Goal: Ask a question

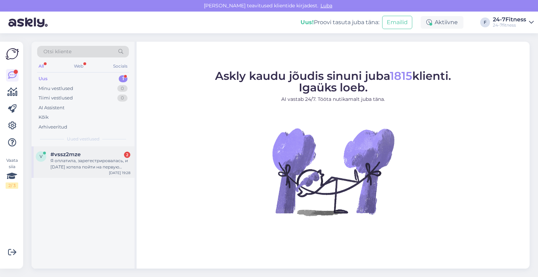
click at [73, 154] on span "#vssz2mze" at bounding box center [65, 154] width 30 height 6
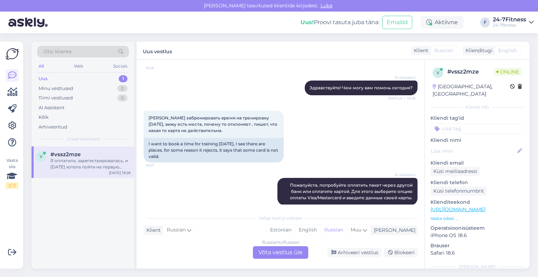
scroll to position [70, 0]
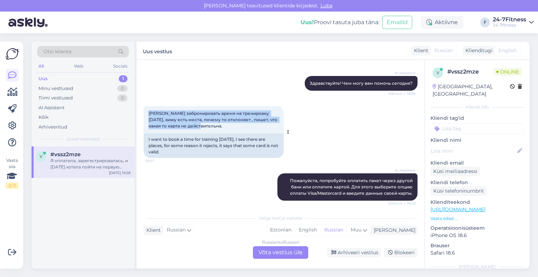
drag, startPoint x: 213, startPoint y: 126, endPoint x: 144, endPoint y: 111, distance: 70.0
click at [144, 111] on div "[PERSON_NAME] забронировать время на тренировку [DATE], вижу есть места, почему…" at bounding box center [214, 119] width 140 height 27
copy span "[PERSON_NAME] забронировать время на тренировку [DATE], вижу есть места, почему…"
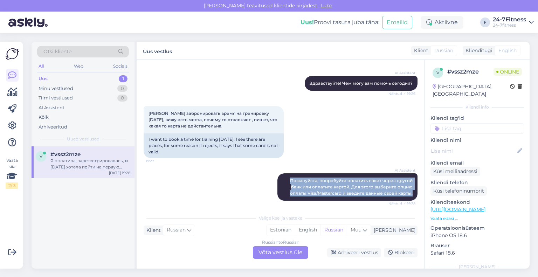
drag, startPoint x: 407, startPoint y: 193, endPoint x: 259, endPoint y: 176, distance: 149.5
click at [259, 176] on div "AI Assistent Пожалуйста, попробуйте оплатить пакет через другой банк или оплати…" at bounding box center [281, 187] width 274 height 43
copy span "Пожалуйста, попробуйте оплатить пакет через другой банк или оплатите картой. Дл…"
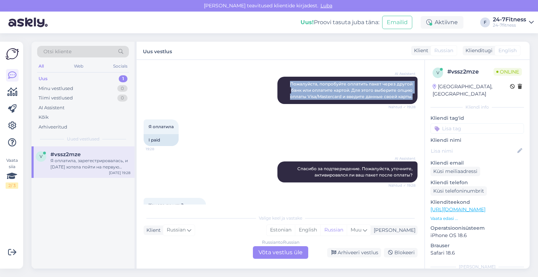
scroll to position [175, 0]
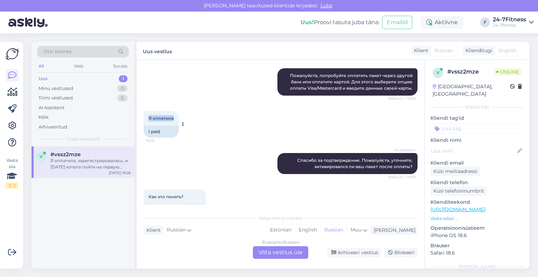
drag, startPoint x: 175, startPoint y: 118, endPoint x: 145, endPoint y: 119, distance: 29.5
click at [145, 119] on div "Я оплатила 19:28" at bounding box center [161, 118] width 35 height 15
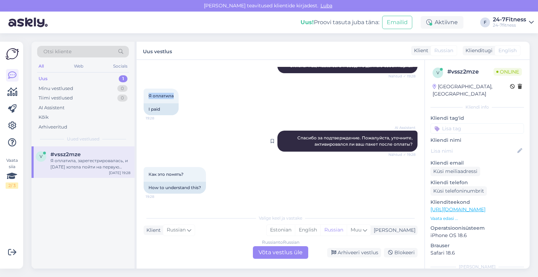
scroll to position [210, 0]
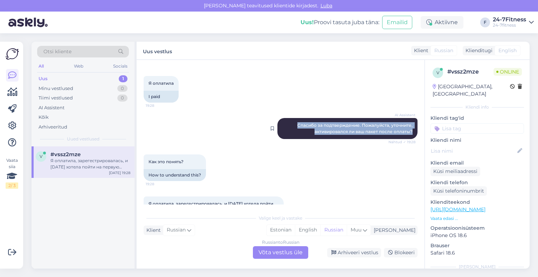
drag, startPoint x: 409, startPoint y: 131, endPoint x: 278, endPoint y: 127, distance: 131.2
click at [278, 127] on div "AI Assistent [PERSON_NAME] за подтверждение. Пожалуйста, уточните, активировалс…" at bounding box center [348, 128] width 140 height 21
copy span "Спасибо за подтверждение. Пожалуйста, уточните, активировался ли ваш пакет посл…"
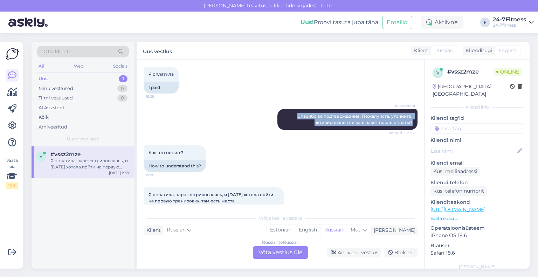
scroll to position [245, 0]
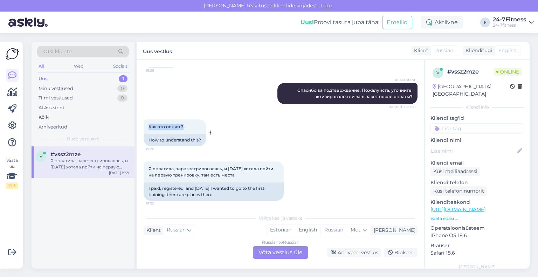
drag, startPoint x: 184, startPoint y: 126, endPoint x: 149, endPoint y: 128, distance: 35.1
click at [149, 128] on div "Как это понять? 19:28" at bounding box center [175, 127] width 62 height 15
copy span "Как это понять?"
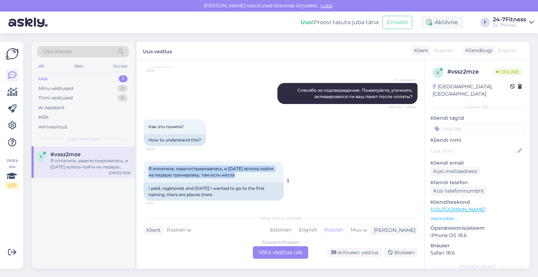
drag, startPoint x: 249, startPoint y: 176, endPoint x: 148, endPoint y: 170, distance: 100.8
click at [148, 170] on div "Я оплатила, зарегестрировалась, и [DATE] хотела пойти на первую тренировку, там…" at bounding box center [214, 172] width 140 height 21
copy span "Я оплатила, зарегестрировалась, и [DATE] хотела пойти на первую тренировку, там…"
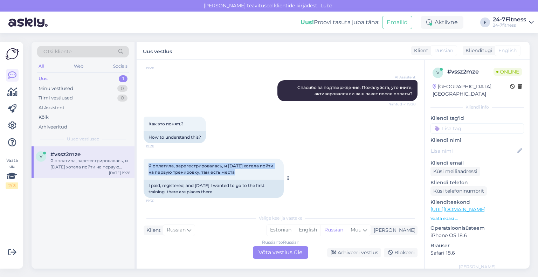
scroll to position [249, 0]
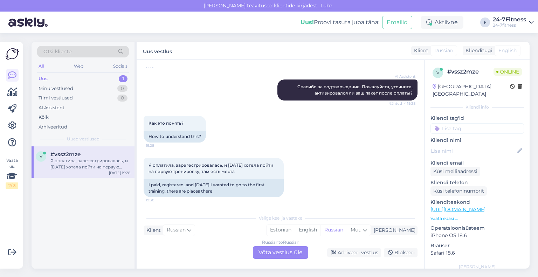
click at [292, 253] on div "Russian to Russian Võta vestlus üle" at bounding box center [280, 252] width 55 height 13
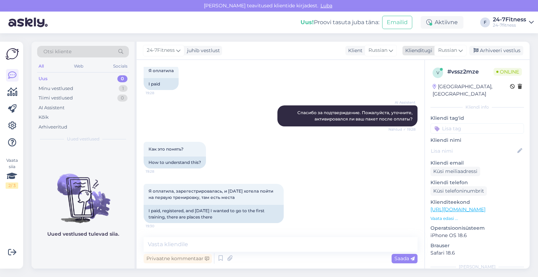
click at [429, 52] on div "Klienditugi" at bounding box center [418, 50] width 30 height 7
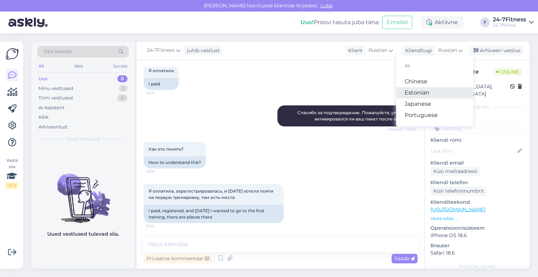
type input "es"
click at [429, 96] on link "Estonian" at bounding box center [434, 92] width 77 height 11
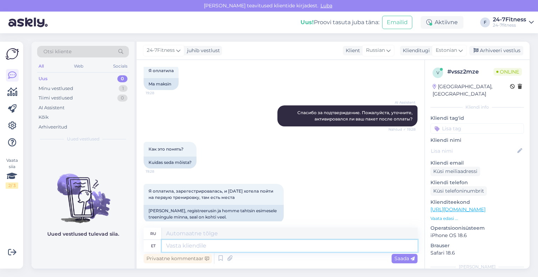
scroll to position [232, 0]
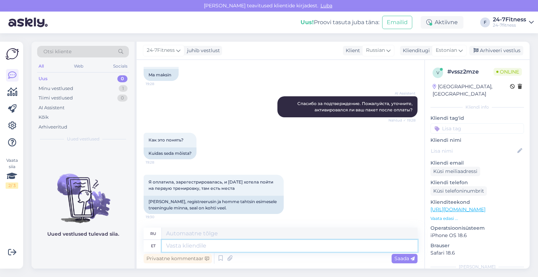
click at [237, 245] on textarea at bounding box center [290, 246] width 256 height 12
paste textarea "Alates [DATE] muutus rühmatreeningutes osalemine tasuliseks. Rühmatreeningutes …"
type textarea "Alates [DATE] muutus rühmatreeningutes osalemine tasuliseks. Rühmatreeningutes …"
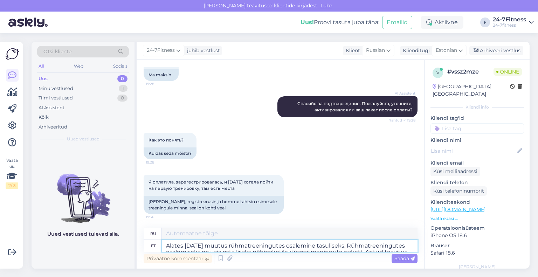
scroll to position [249, 0]
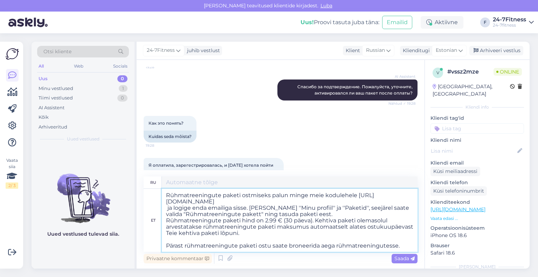
type textarea "L 46.54.2036 ipsumdo s ametconse adipiscinge seddo eiusmod tempori. Utl etdolor…"
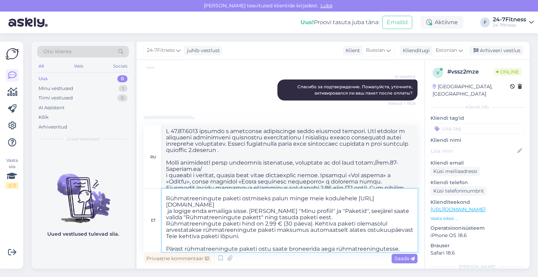
scroll to position [31, 0]
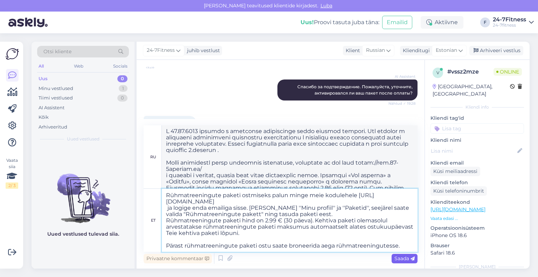
type textarea "Alates [DATE] muutus rühmatreeningutes osalemine tasuliseks. Rühmatreeningutes …"
click at [409, 261] on span "Saada" at bounding box center [405, 259] width 20 height 6
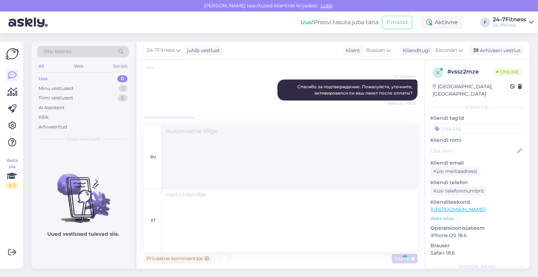
scroll to position [0, 0]
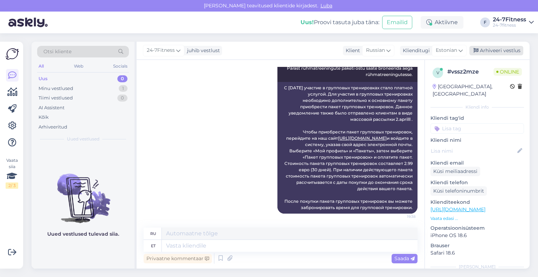
click at [505, 52] on div "Arhiveeri vestlus" at bounding box center [497, 50] width 54 height 9
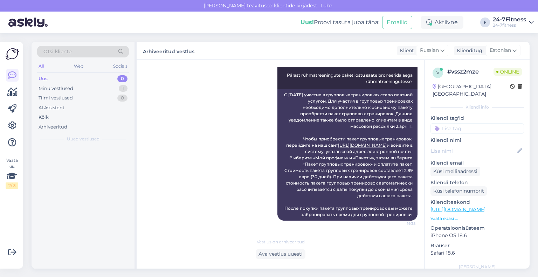
scroll to position [494, 0]
